Goal: Information Seeking & Learning: Learn about a topic

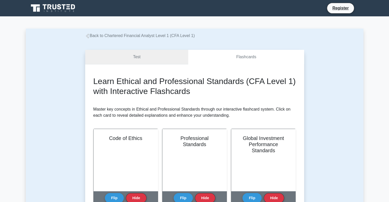
click at [169, 54] on link "Test" at bounding box center [136, 57] width 103 height 15
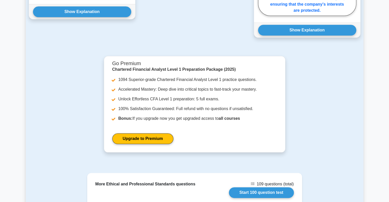
scroll to position [647, 0]
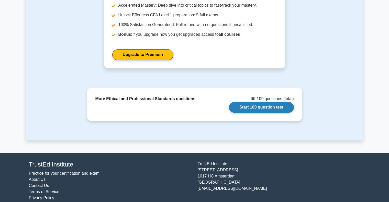
click at [254, 103] on link "Start 100 question test" at bounding box center [261, 107] width 65 height 11
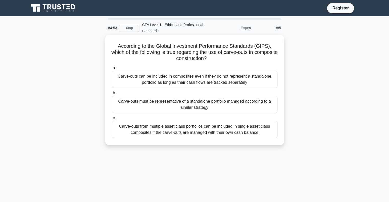
click at [185, 83] on div "Carve-outs can be included in composites even if they do not represent a standa…" at bounding box center [195, 79] width 166 height 17
click at [112, 70] on input "a. Carve-outs can be included in composites even if they do not represent a sta…" at bounding box center [112, 67] width 0 height 3
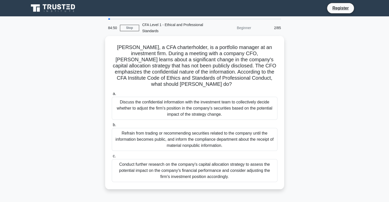
click at [86, 65] on div "David, a CFA charterholder, is a portfolio manager at an investment firm. Durin…" at bounding box center [195, 116] width 338 height 160
click at [135, 28] on link "Stop" at bounding box center [129, 28] width 19 height 6
